Goal: Task Accomplishment & Management: Use online tool/utility

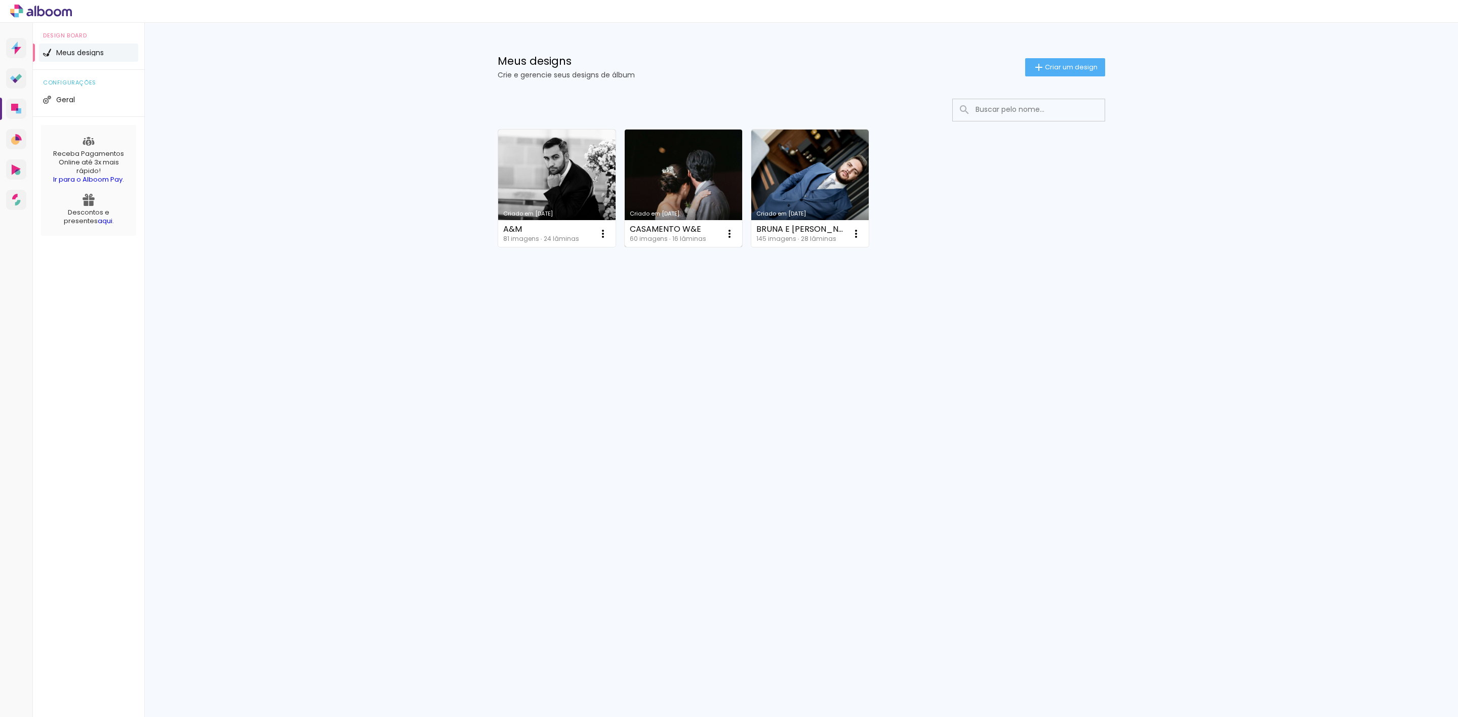
click at [688, 182] on link "Criado em [DATE]" at bounding box center [683, 188] width 117 height 117
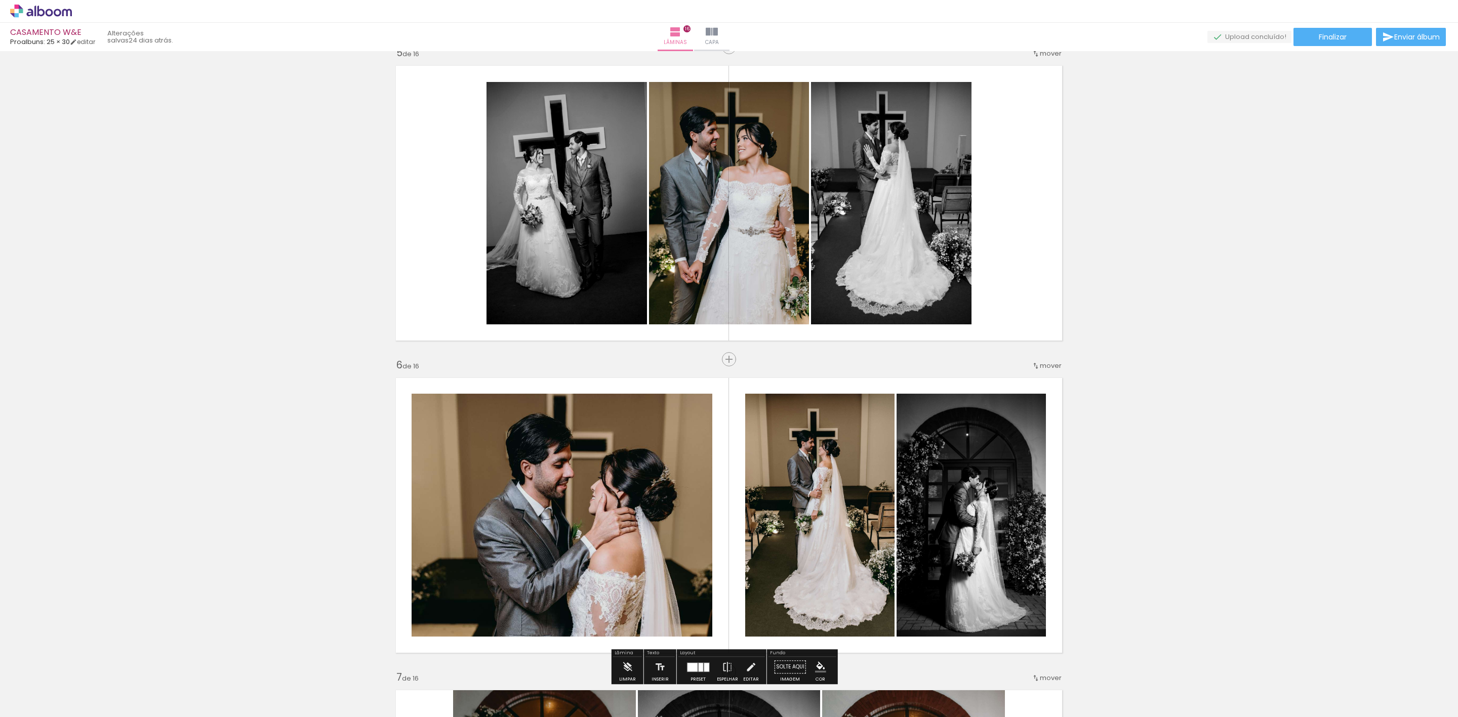
scroll to position [1139, 0]
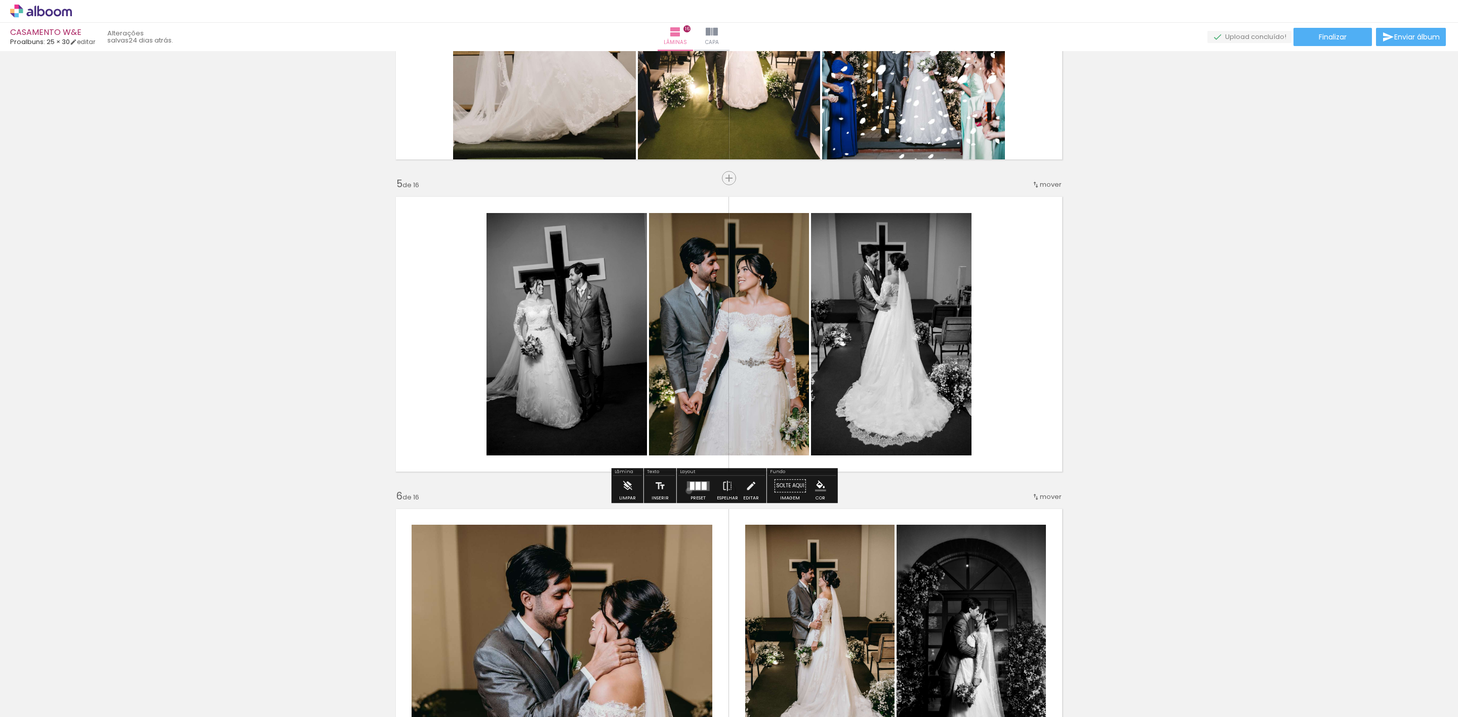
click at [687, 491] on div at bounding box center [697, 486] width 27 height 20
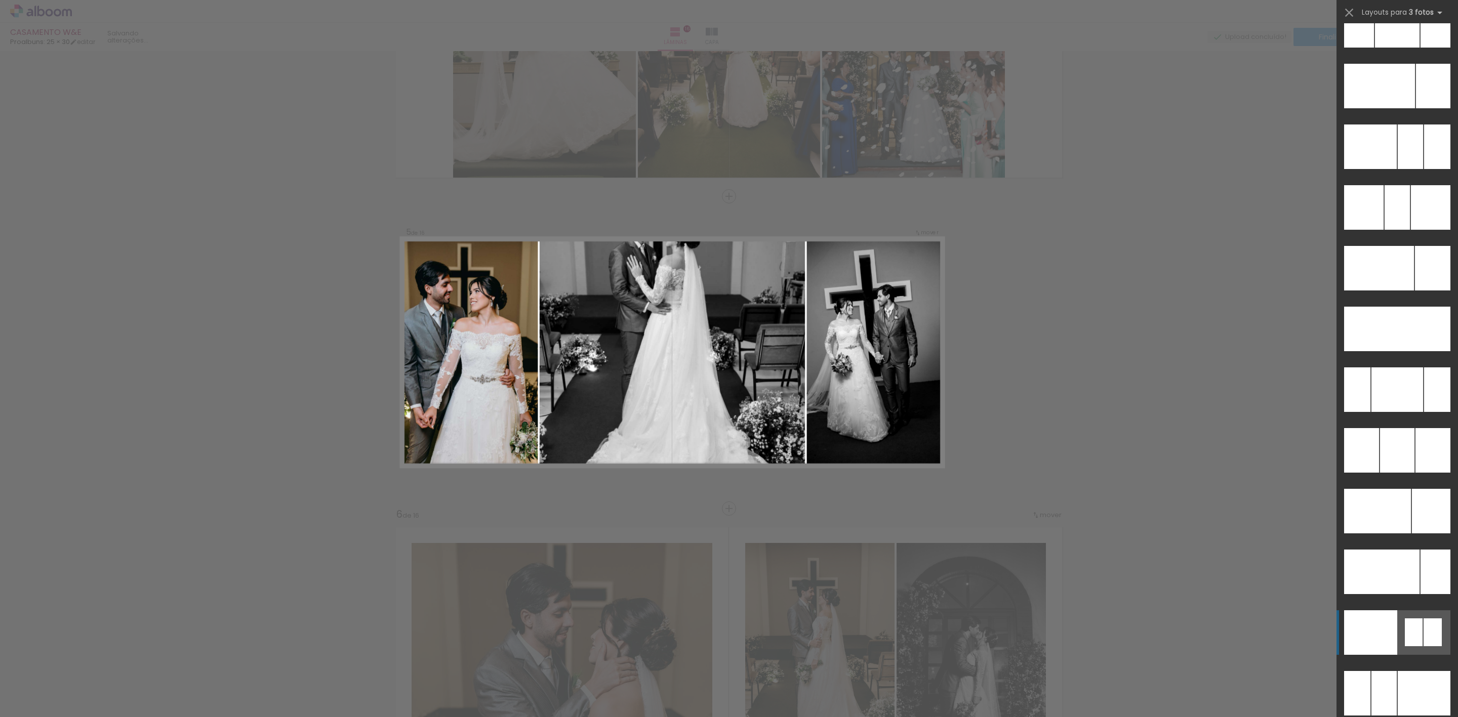
scroll to position [9929, 0]
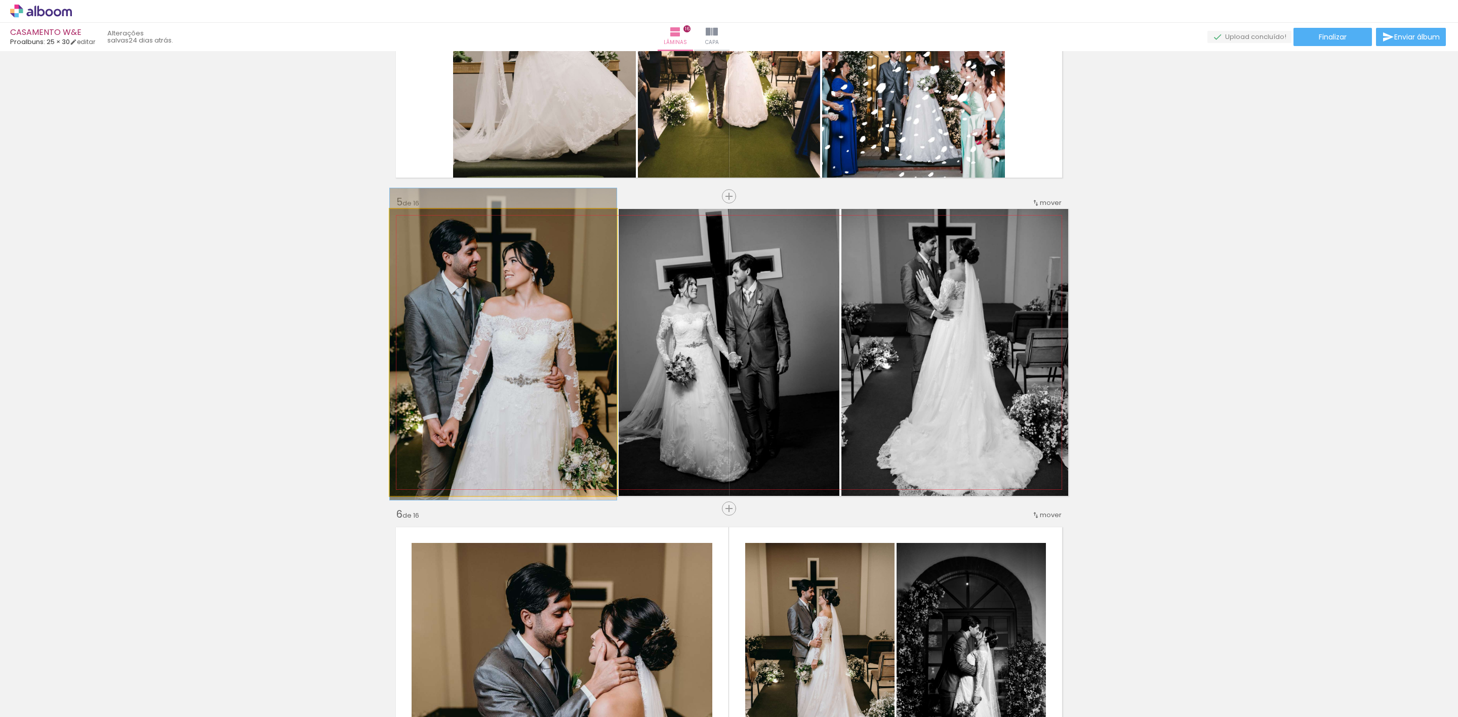
drag, startPoint x: 529, startPoint y: 385, endPoint x: 529, endPoint y: 377, distance: 8.1
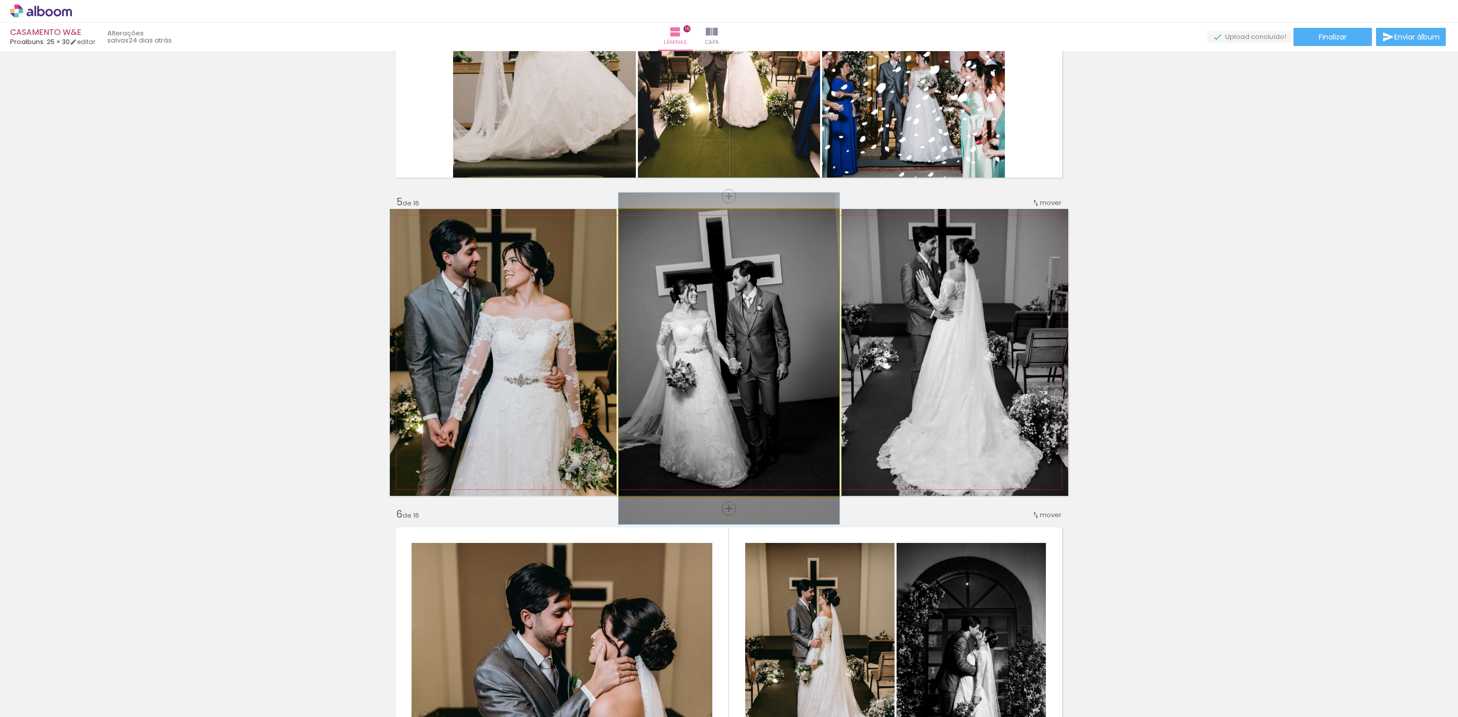
drag, startPoint x: 732, startPoint y: 363, endPoint x: 722, endPoint y: 369, distance: 11.8
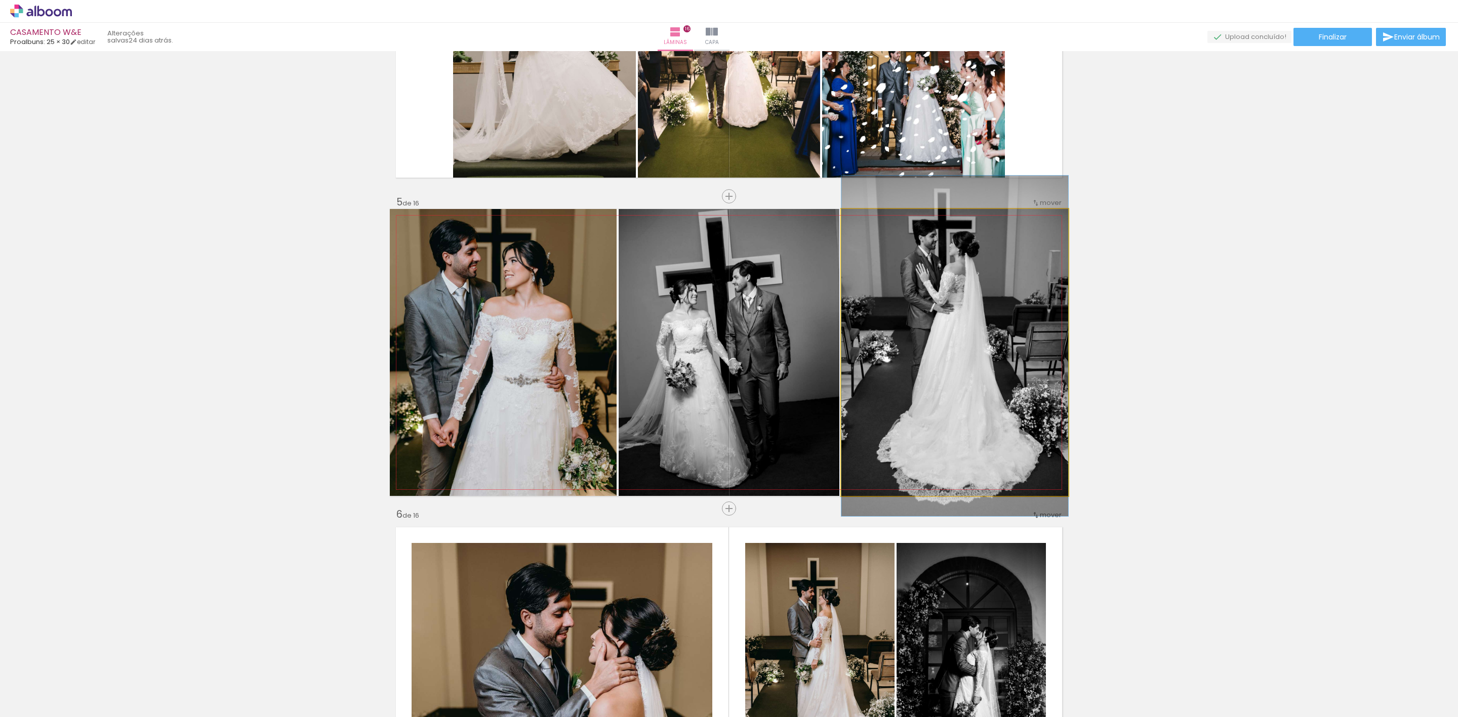
drag, startPoint x: 995, startPoint y: 372, endPoint x: 986, endPoint y: 366, distance: 11.2
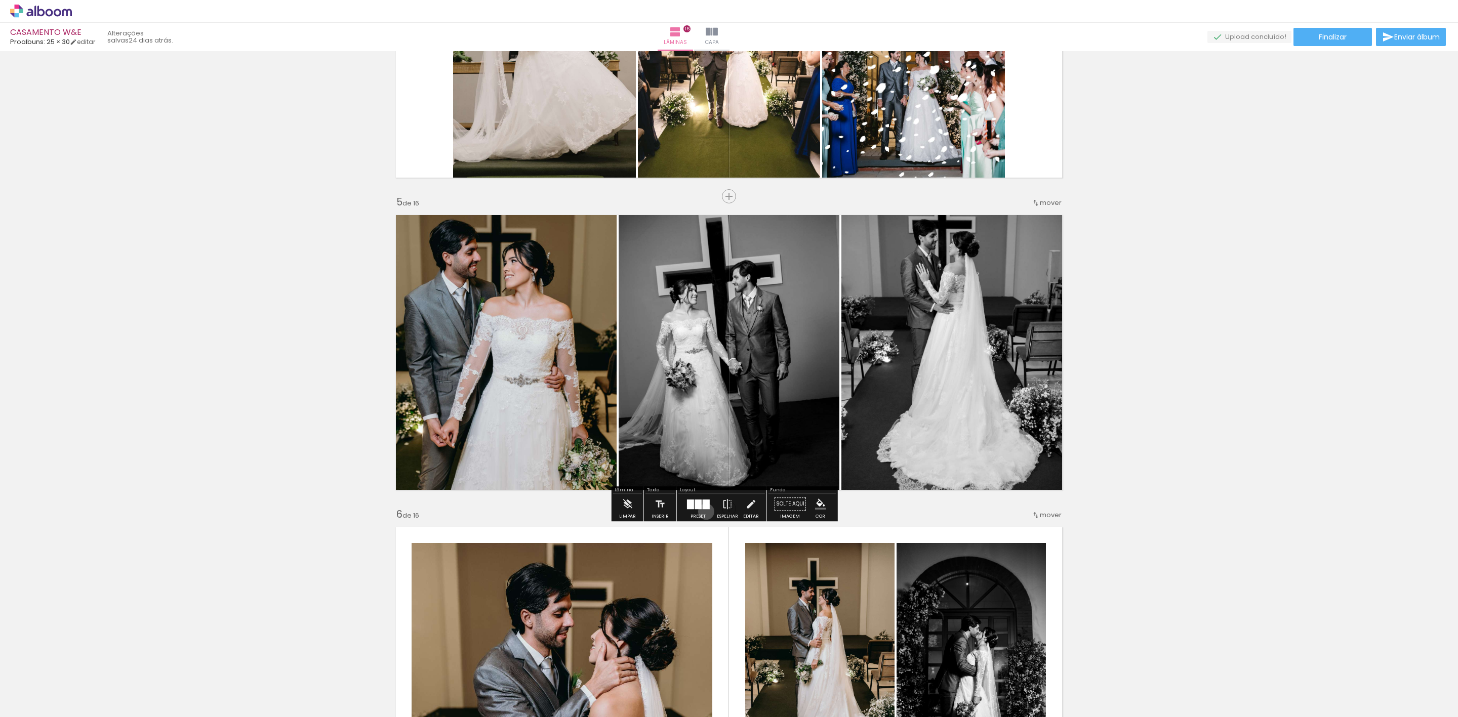
click at [703, 512] on div at bounding box center [697, 504] width 27 height 20
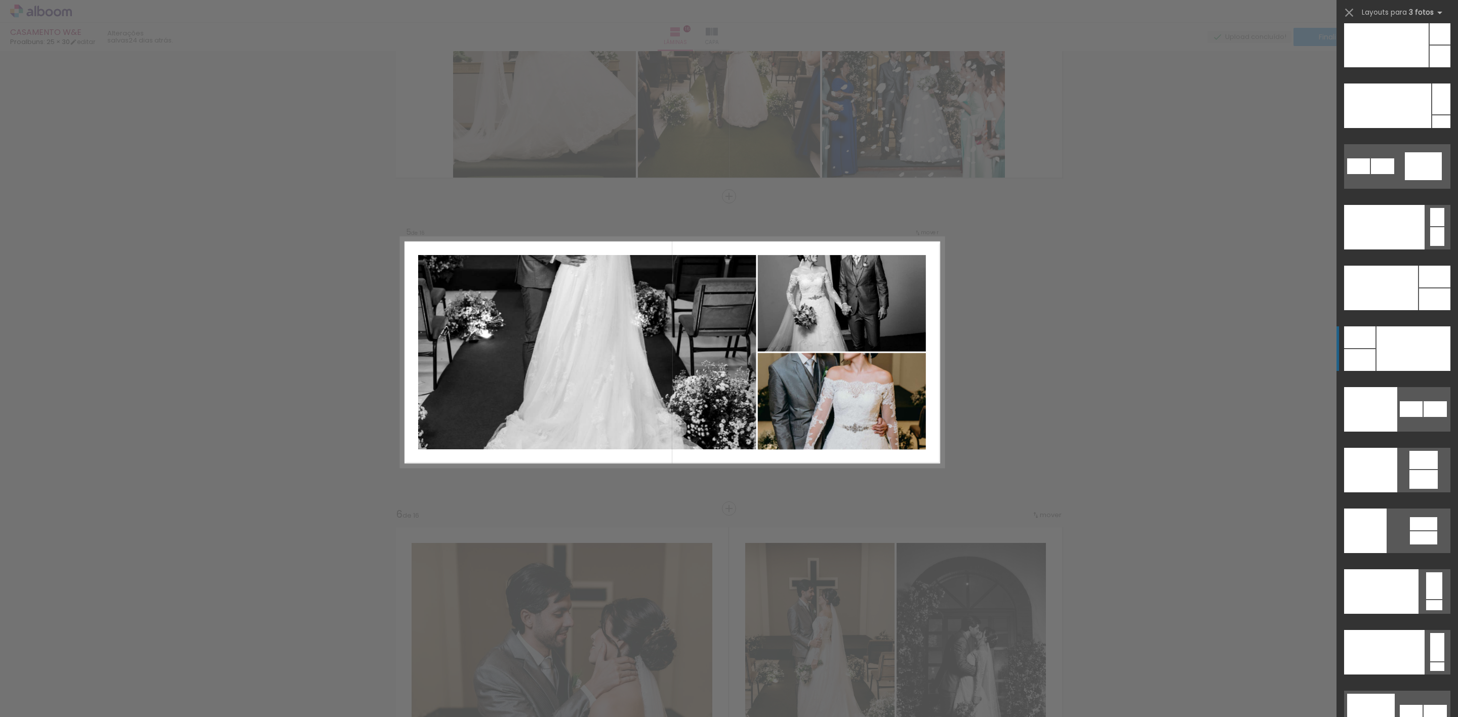
scroll to position [12014, 0]
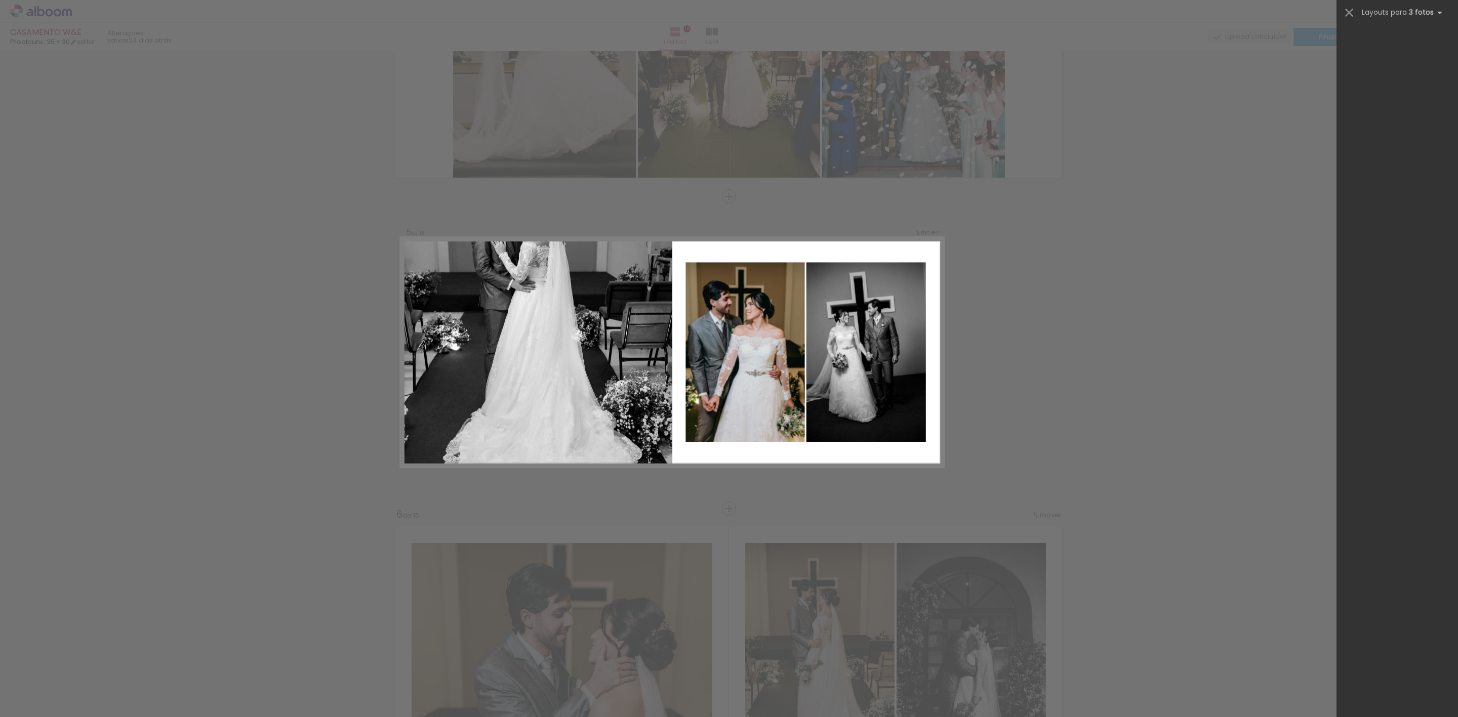
scroll to position [10723, 0]
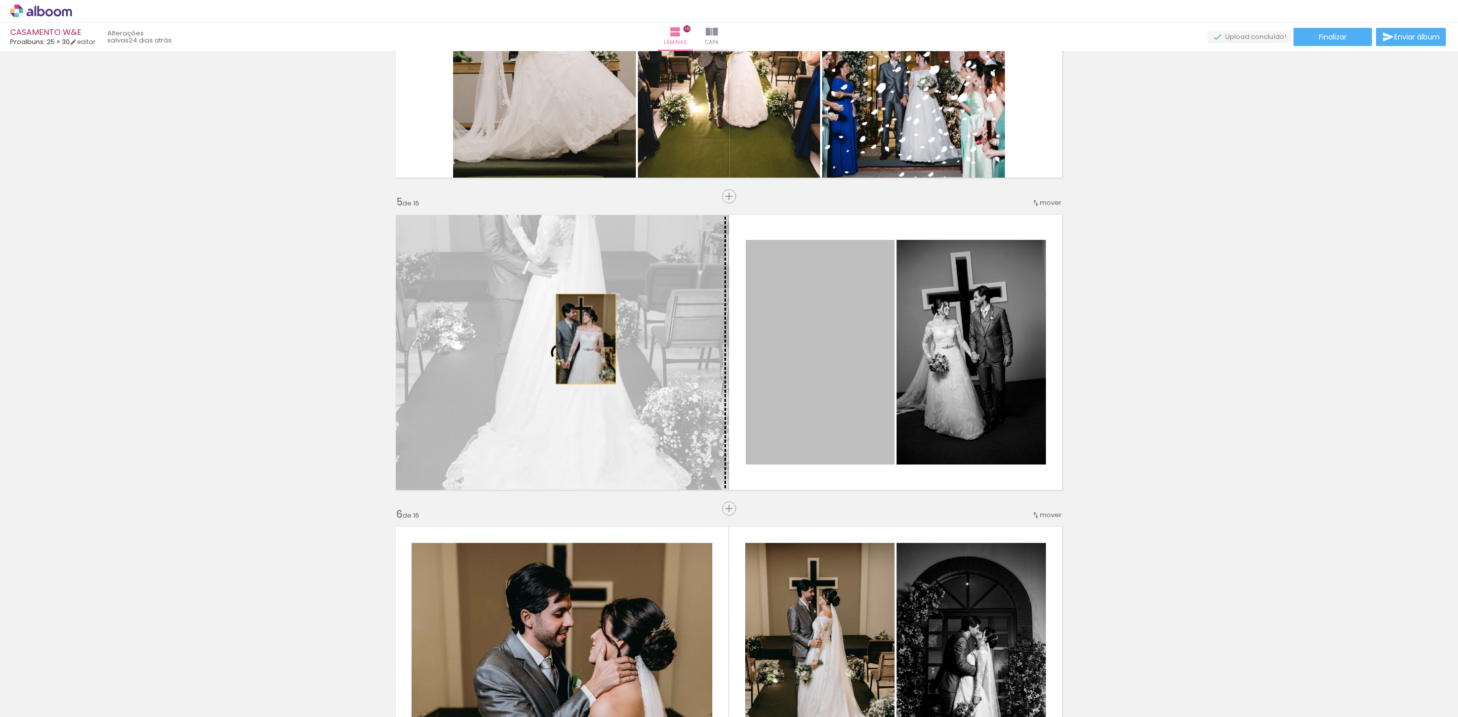
drag, startPoint x: 823, startPoint y: 344, endPoint x: 580, endPoint y: 339, distance: 243.0
click at [0, 0] on slot at bounding box center [0, 0] width 0 height 0
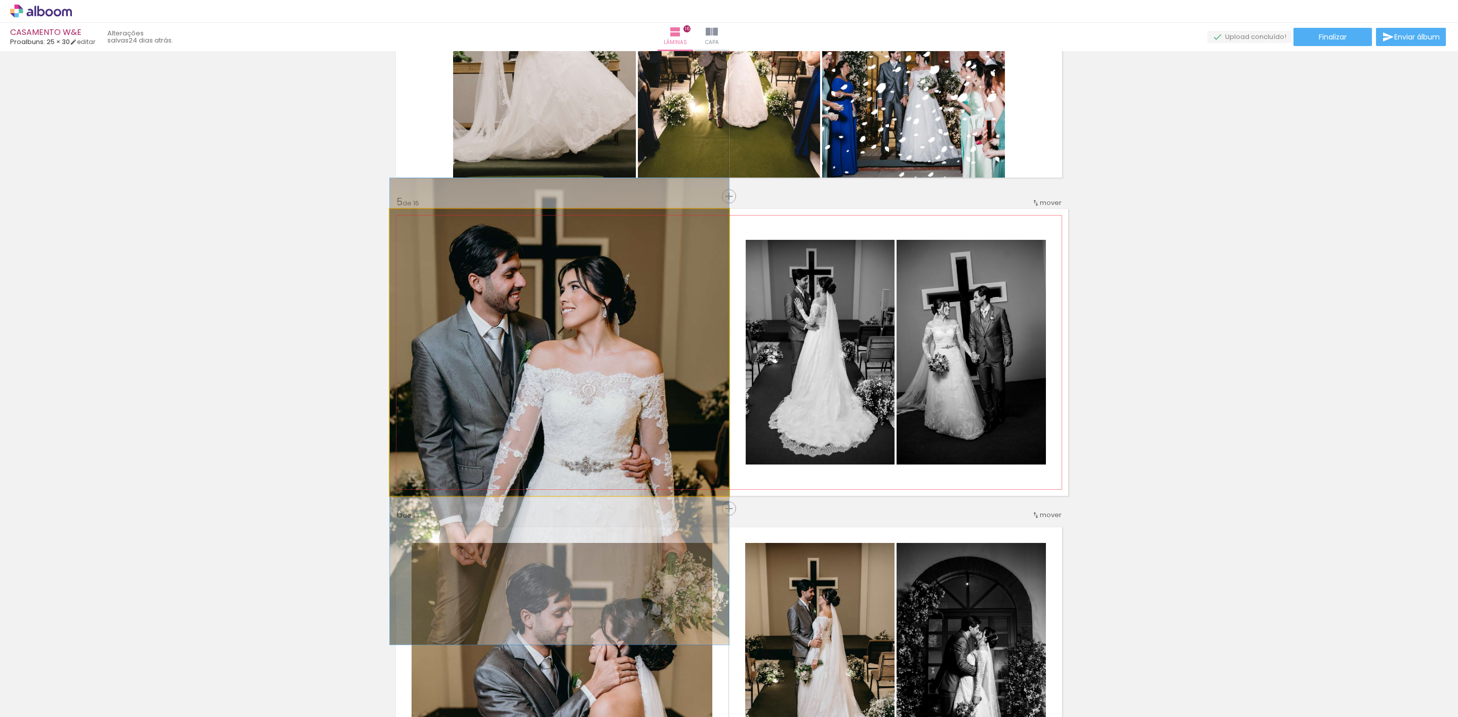
drag, startPoint x: 650, startPoint y: 303, endPoint x: 658, endPoint y: 362, distance: 59.7
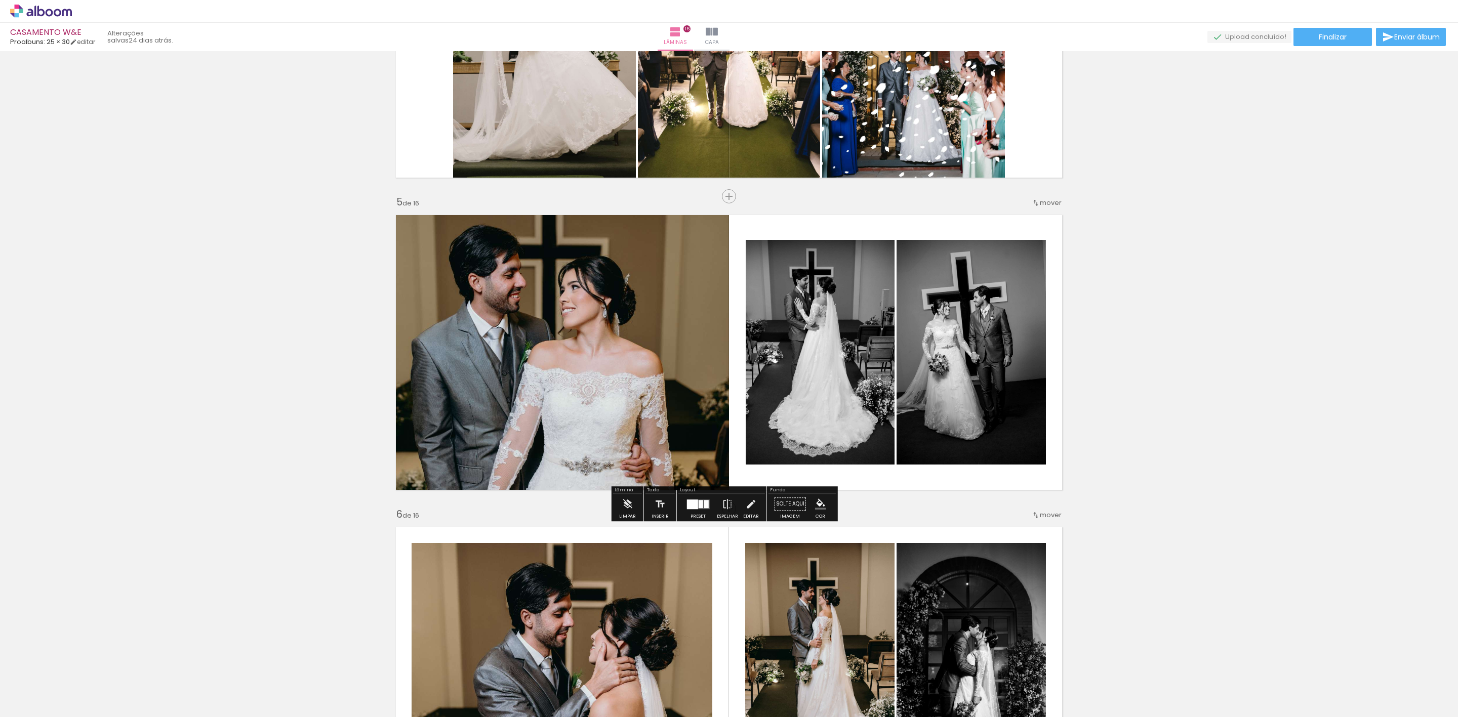
click at [690, 505] on div at bounding box center [691, 505] width 11 height 10
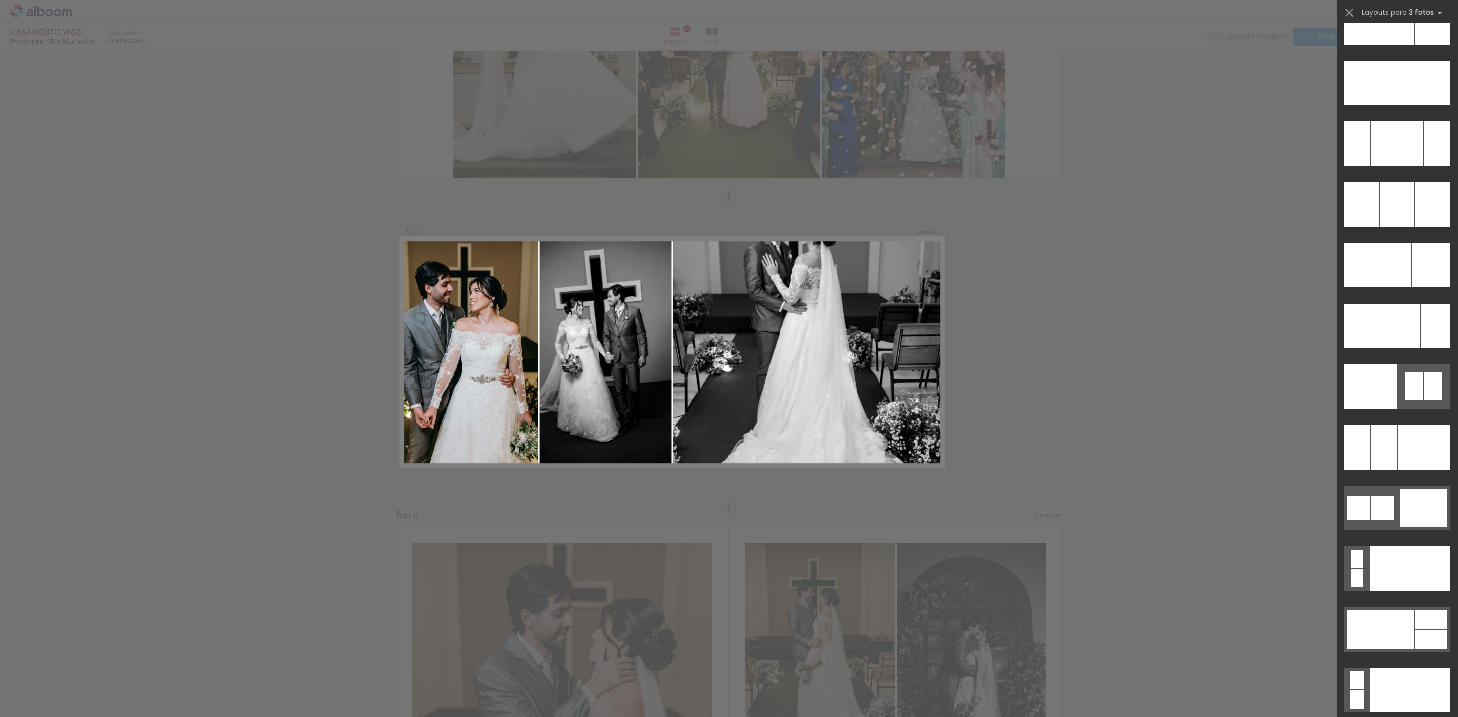
scroll to position [10172, 0]
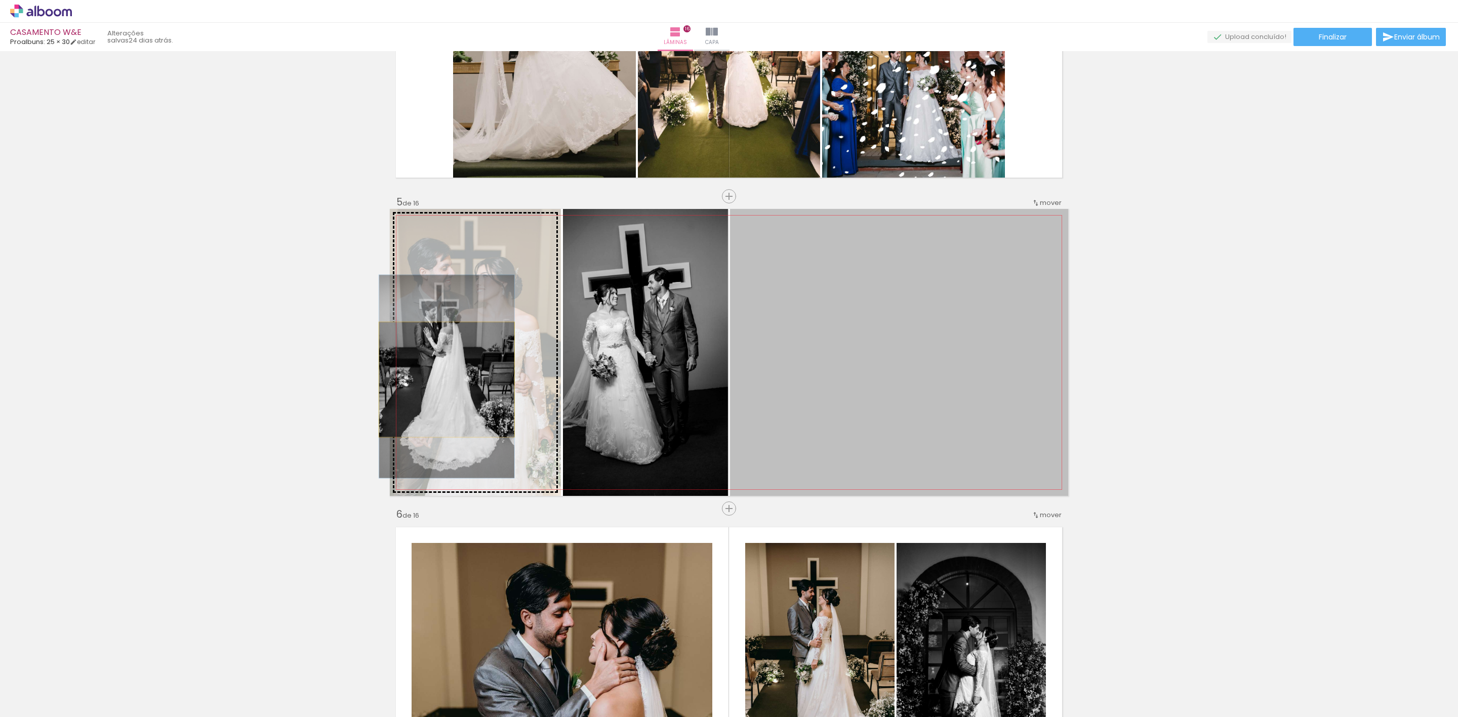
drag, startPoint x: 890, startPoint y: 375, endPoint x: 441, endPoint y: 380, distance: 448.9
click at [0, 0] on slot at bounding box center [0, 0] width 0 height 0
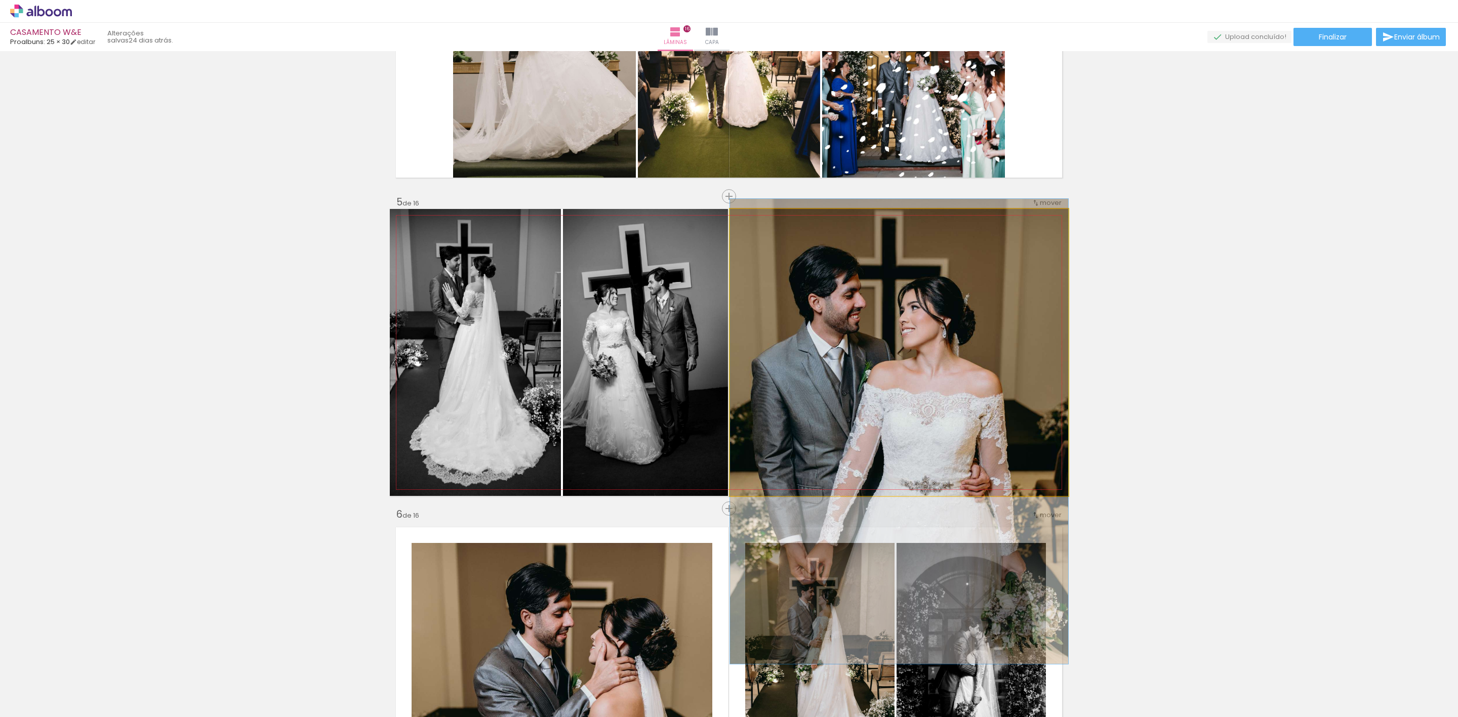
drag, startPoint x: 794, startPoint y: 354, endPoint x: 790, endPoint y: 433, distance: 79.1
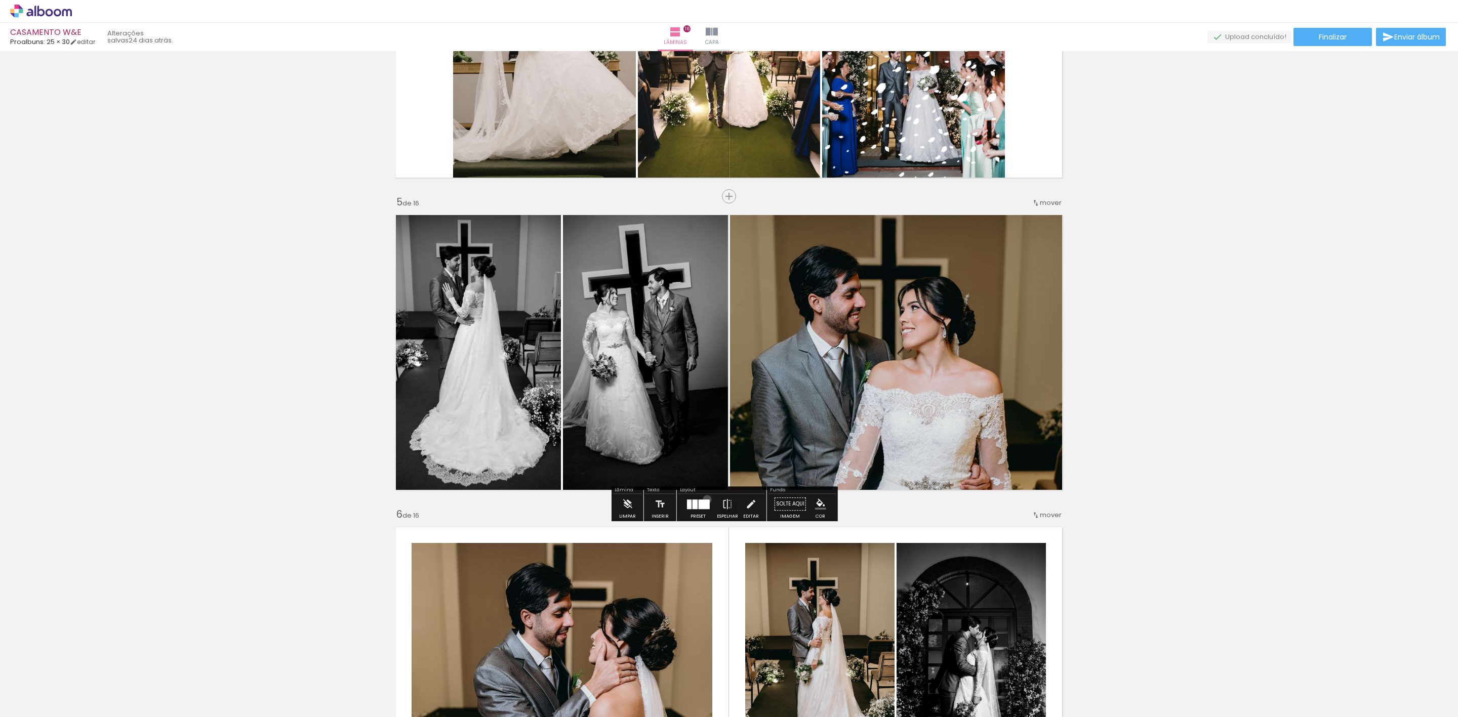
click at [704, 500] on div at bounding box center [703, 505] width 11 height 10
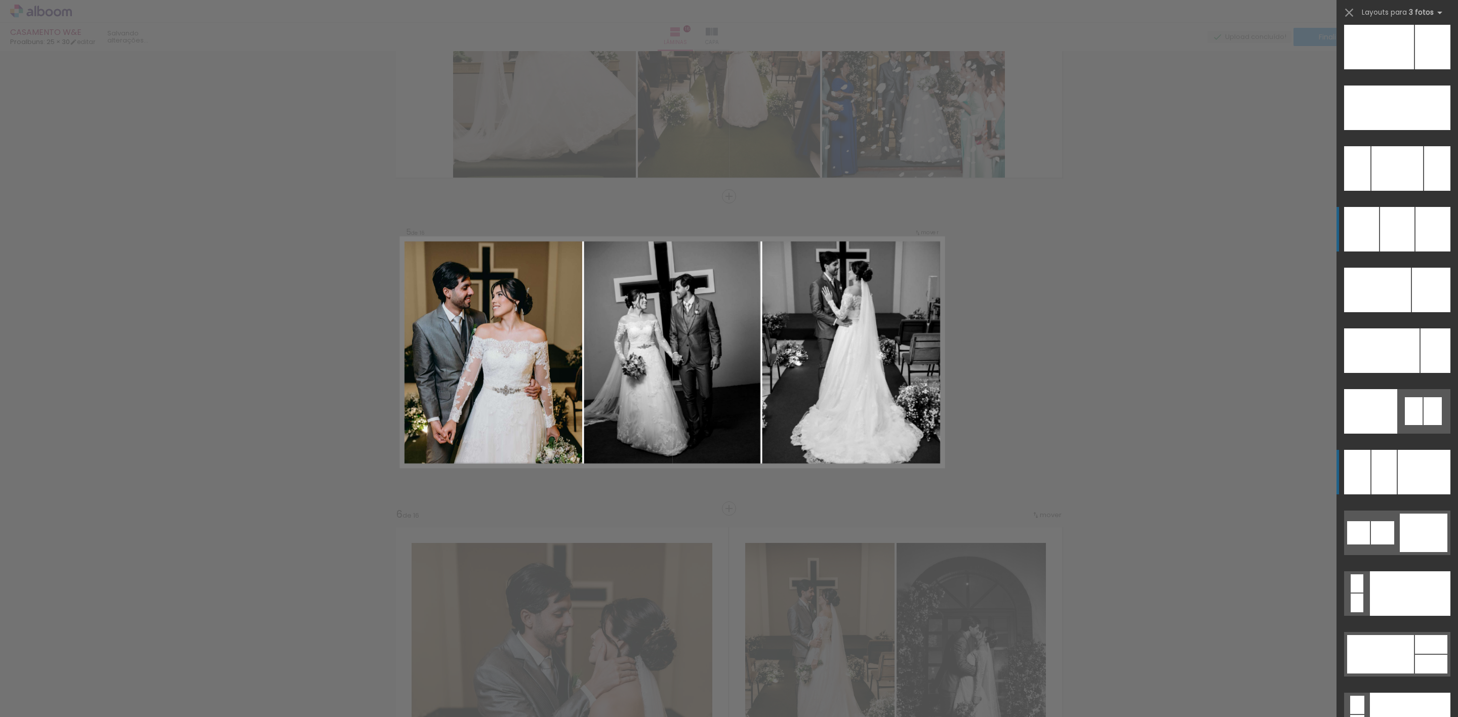
scroll to position [10111, 0]
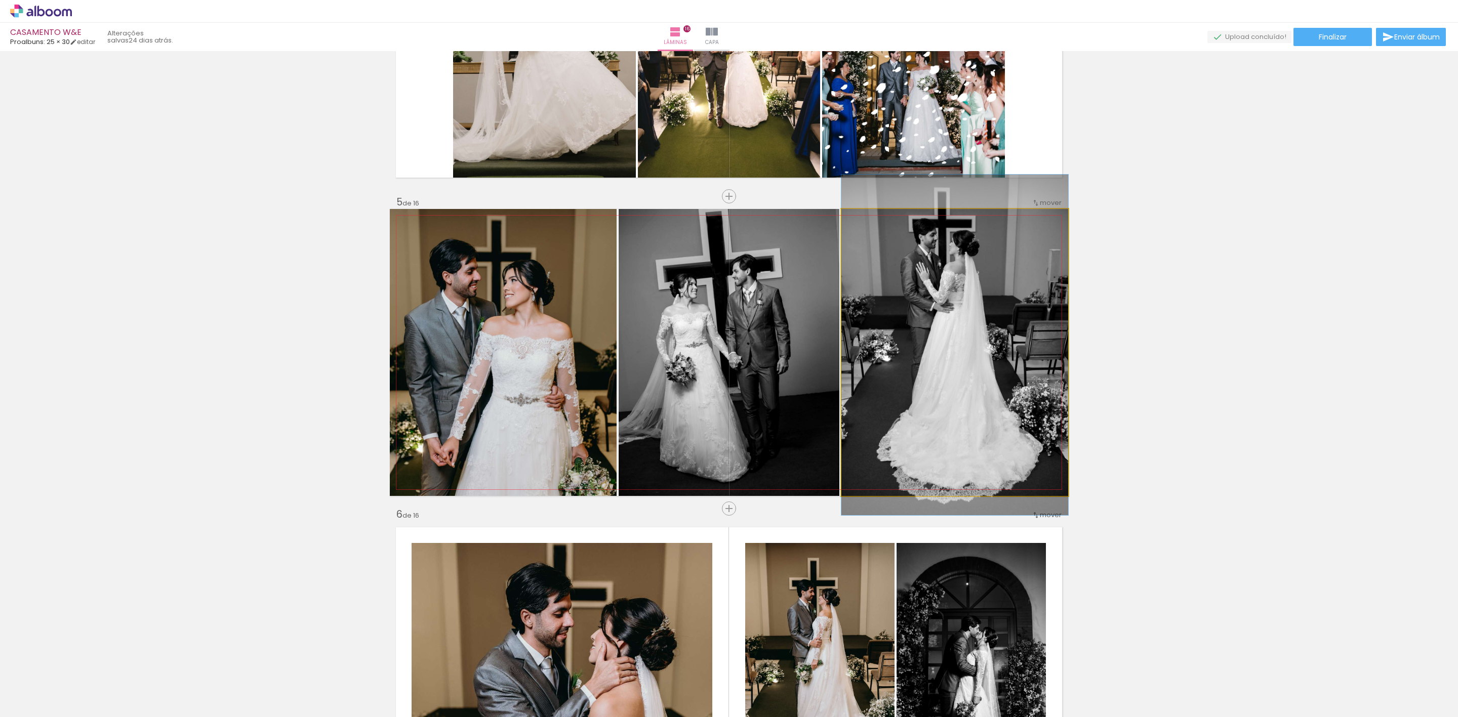
drag, startPoint x: 972, startPoint y: 307, endPoint x: 970, endPoint y: 300, distance: 7.9
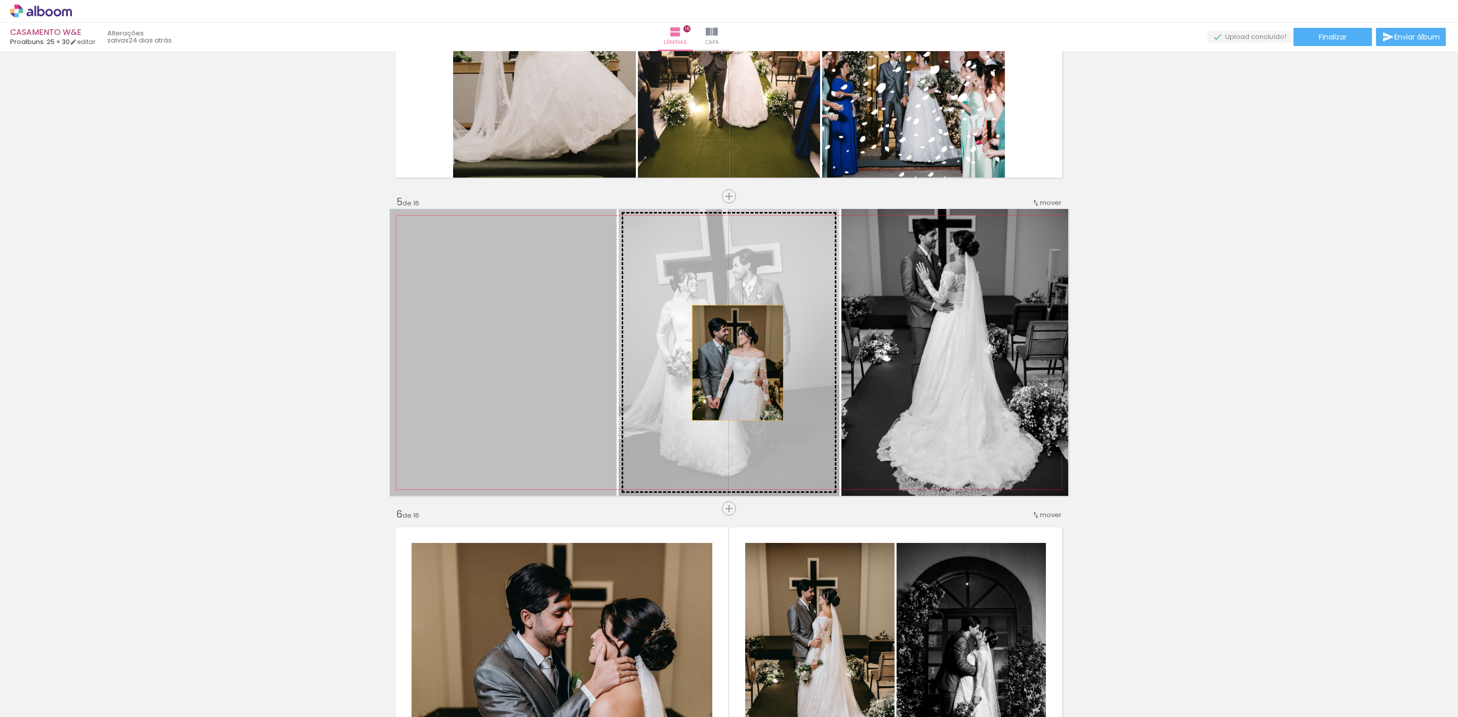
drag, startPoint x: 538, startPoint y: 363, endPoint x: 735, endPoint y: 362, distance: 197.4
click at [0, 0] on slot at bounding box center [0, 0] width 0 height 0
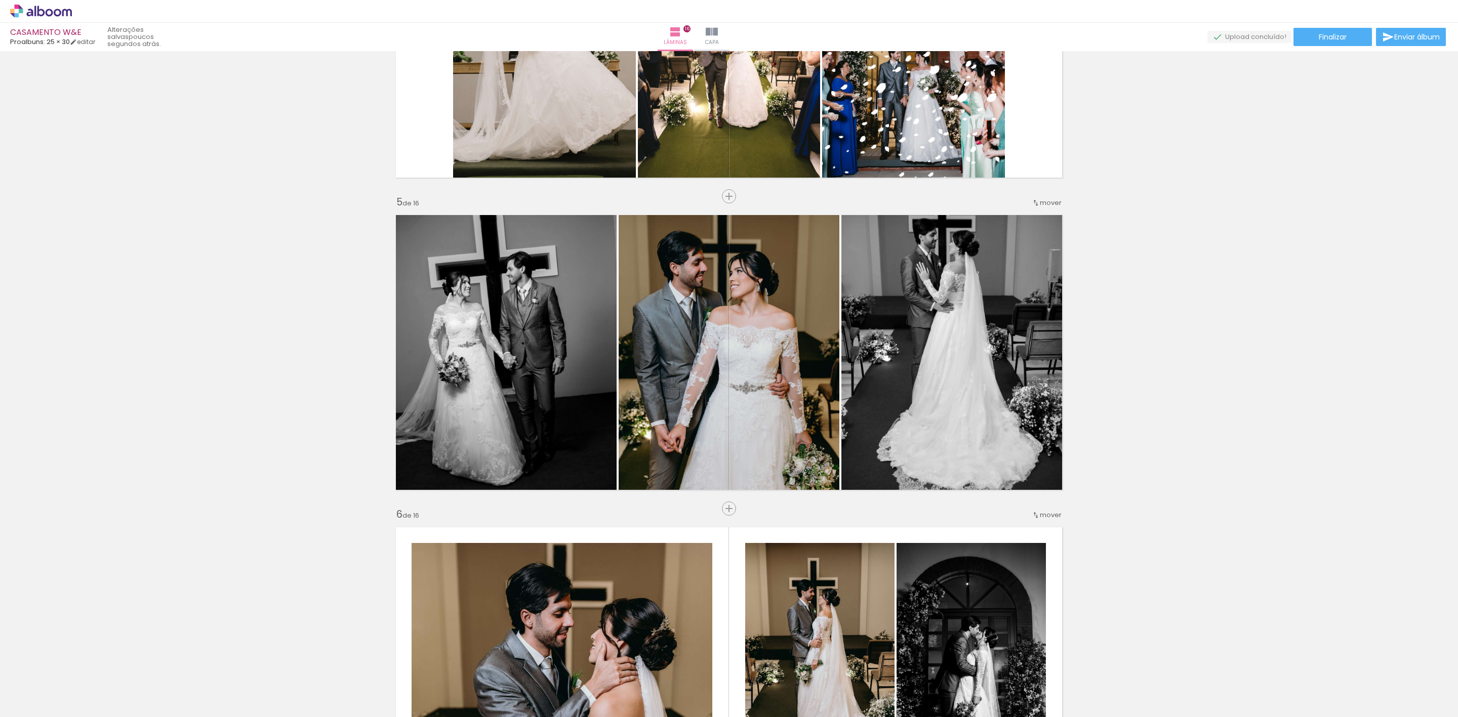
scroll to position [10111, 0]
